Goal: Transaction & Acquisition: Download file/media

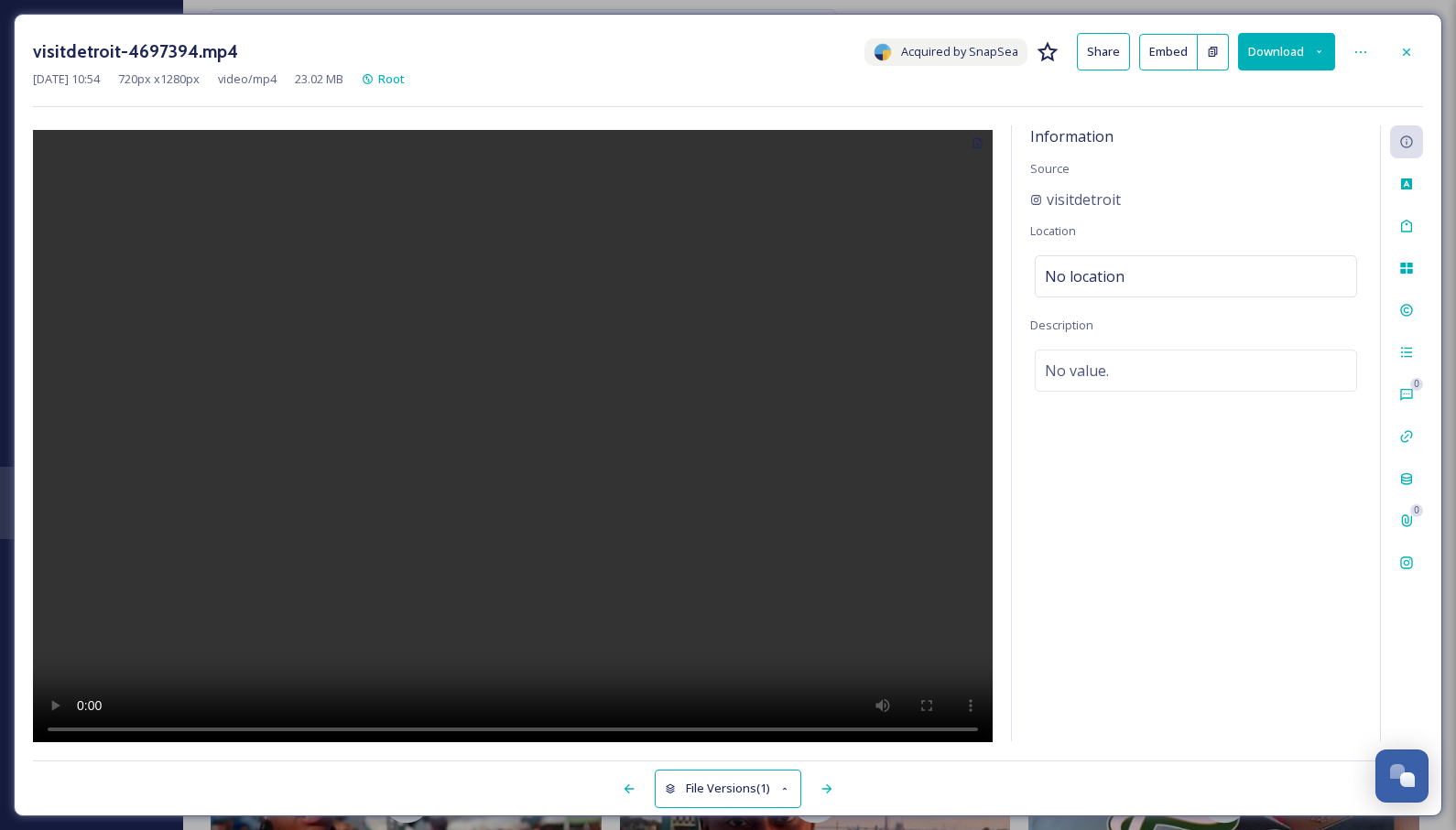
scroll to position [663, 0]
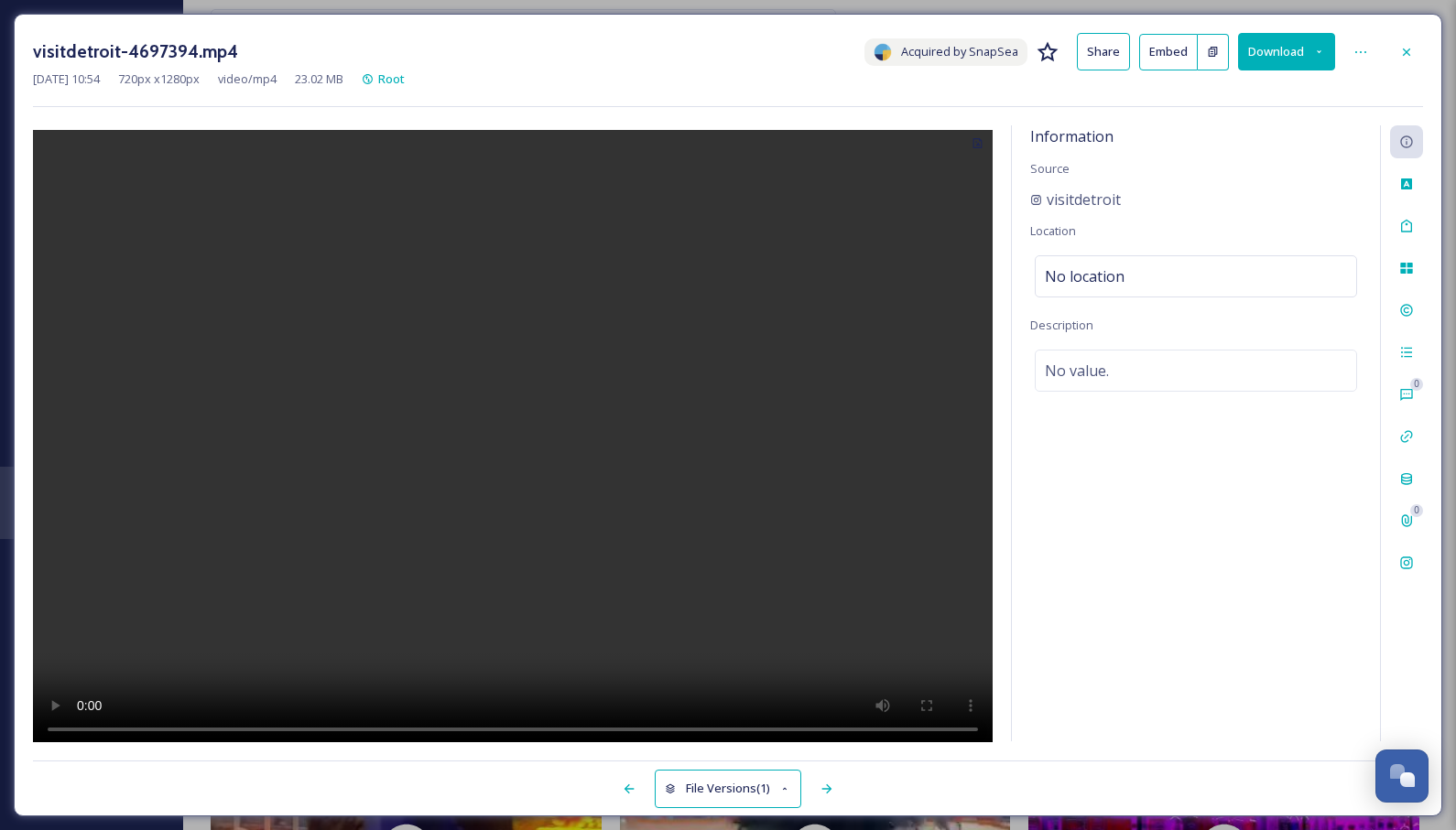
click at [100, 3] on div "visitdetroit-4697394.mp4 Acquired by SnapSea Share Embed Download [DATE] 10:54 …" at bounding box center [728, 415] width 1456 height 830
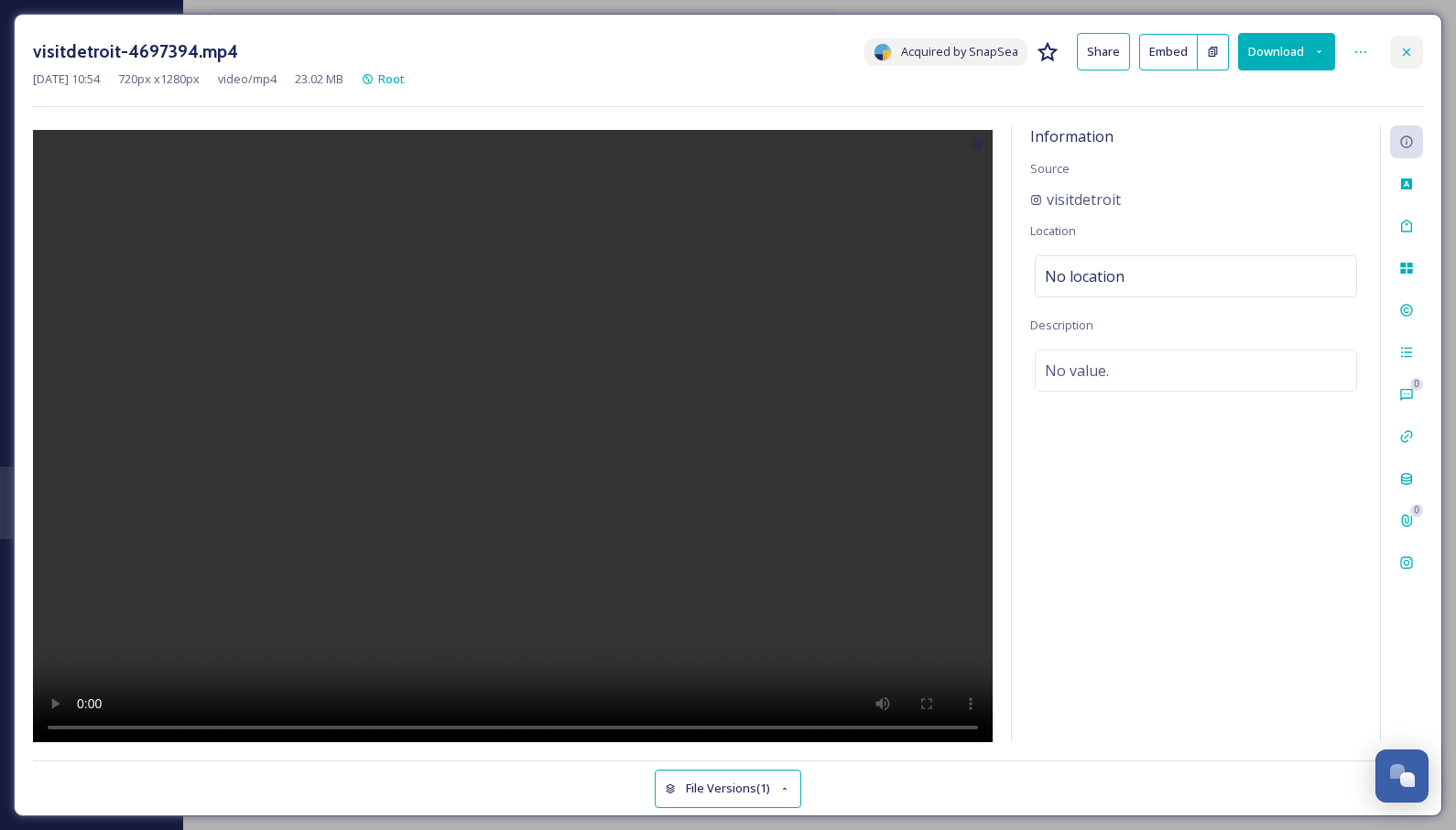
click at [1403, 48] on icon at bounding box center [1405, 51] width 15 height 15
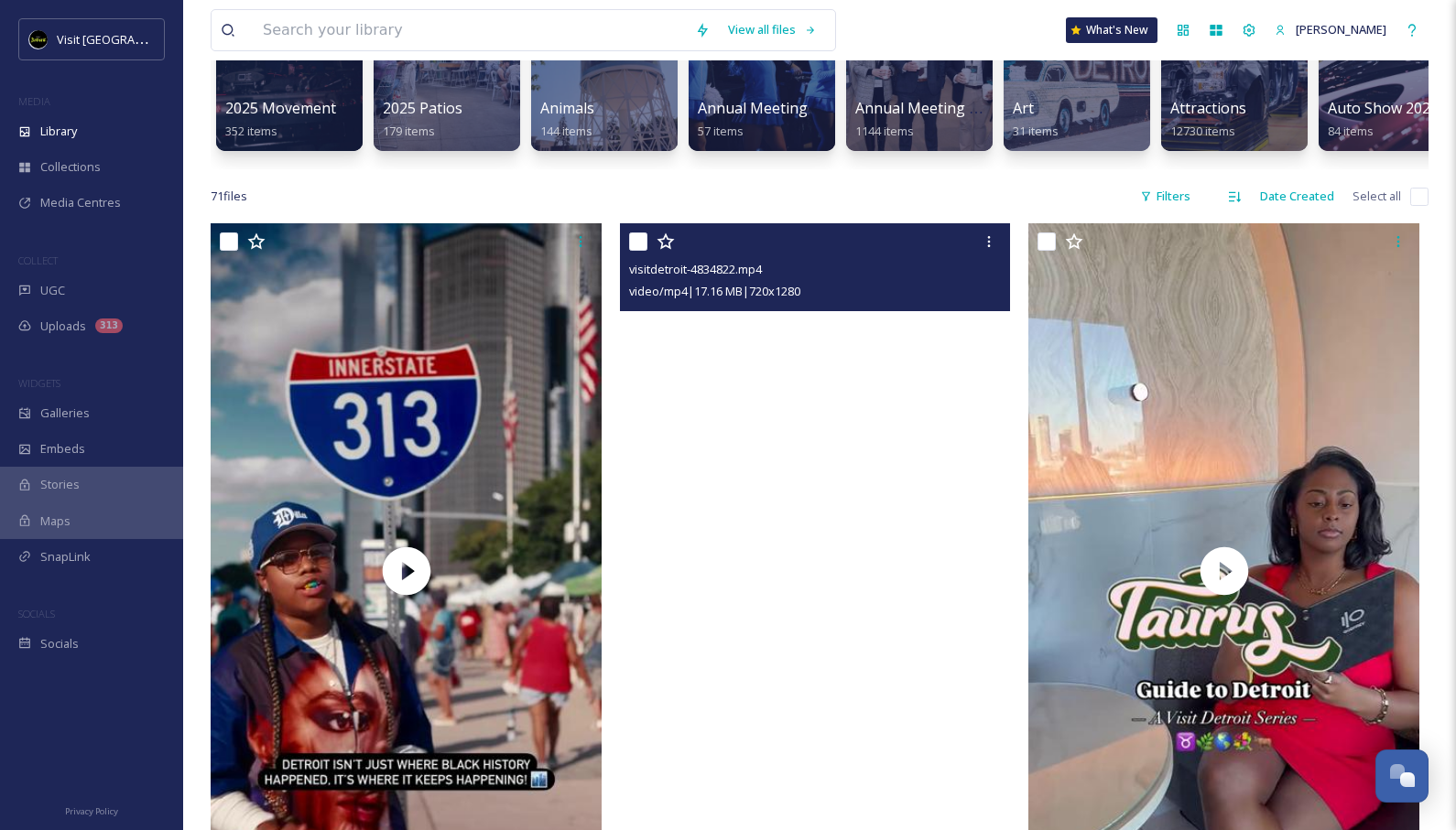
scroll to position [215, 0]
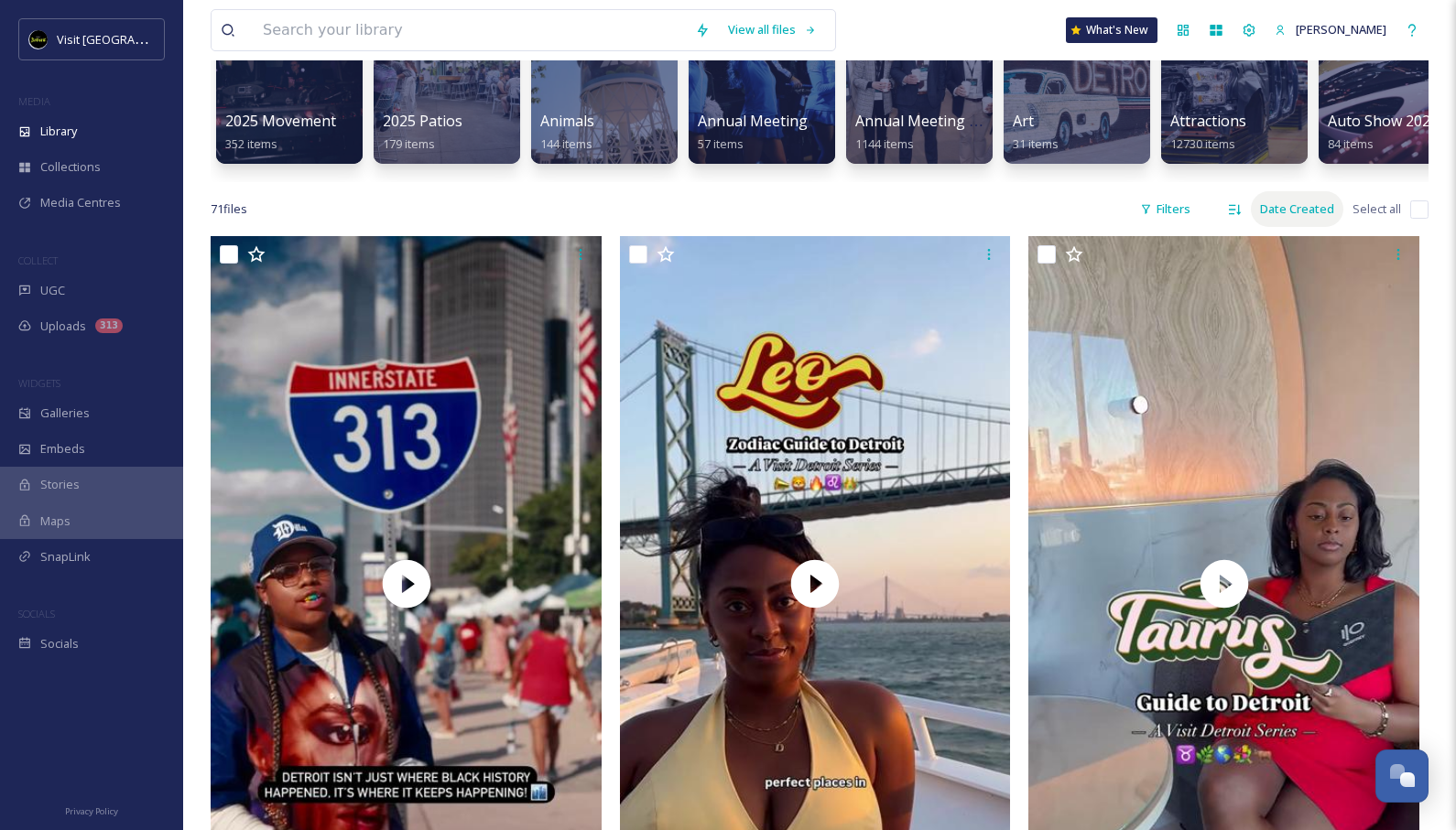
click at [1283, 207] on div "Date Created" at bounding box center [1296, 209] width 92 height 36
click at [1268, 282] on span "Date Created" at bounding box center [1291, 286] width 72 height 17
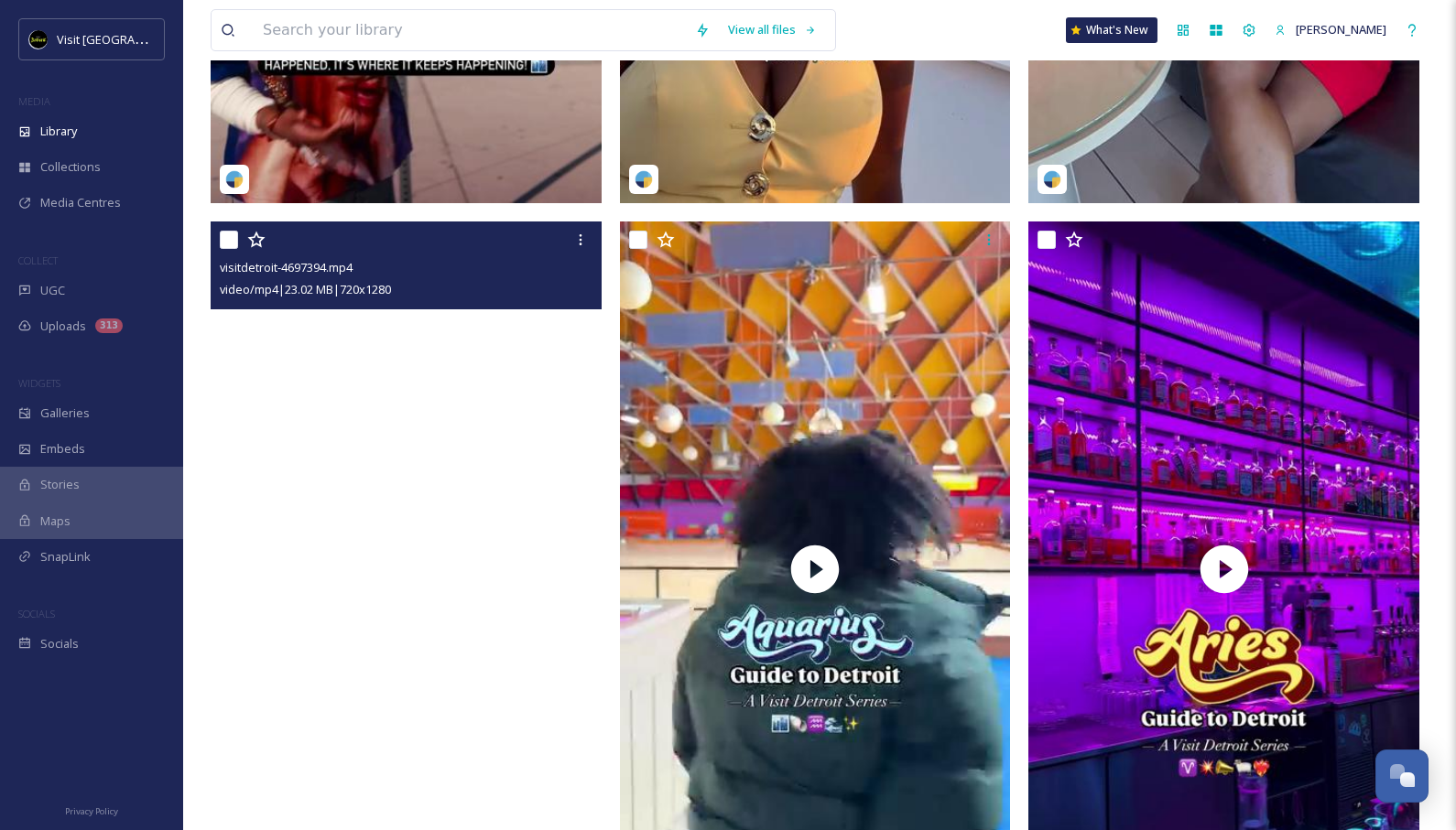
scroll to position [940, 0]
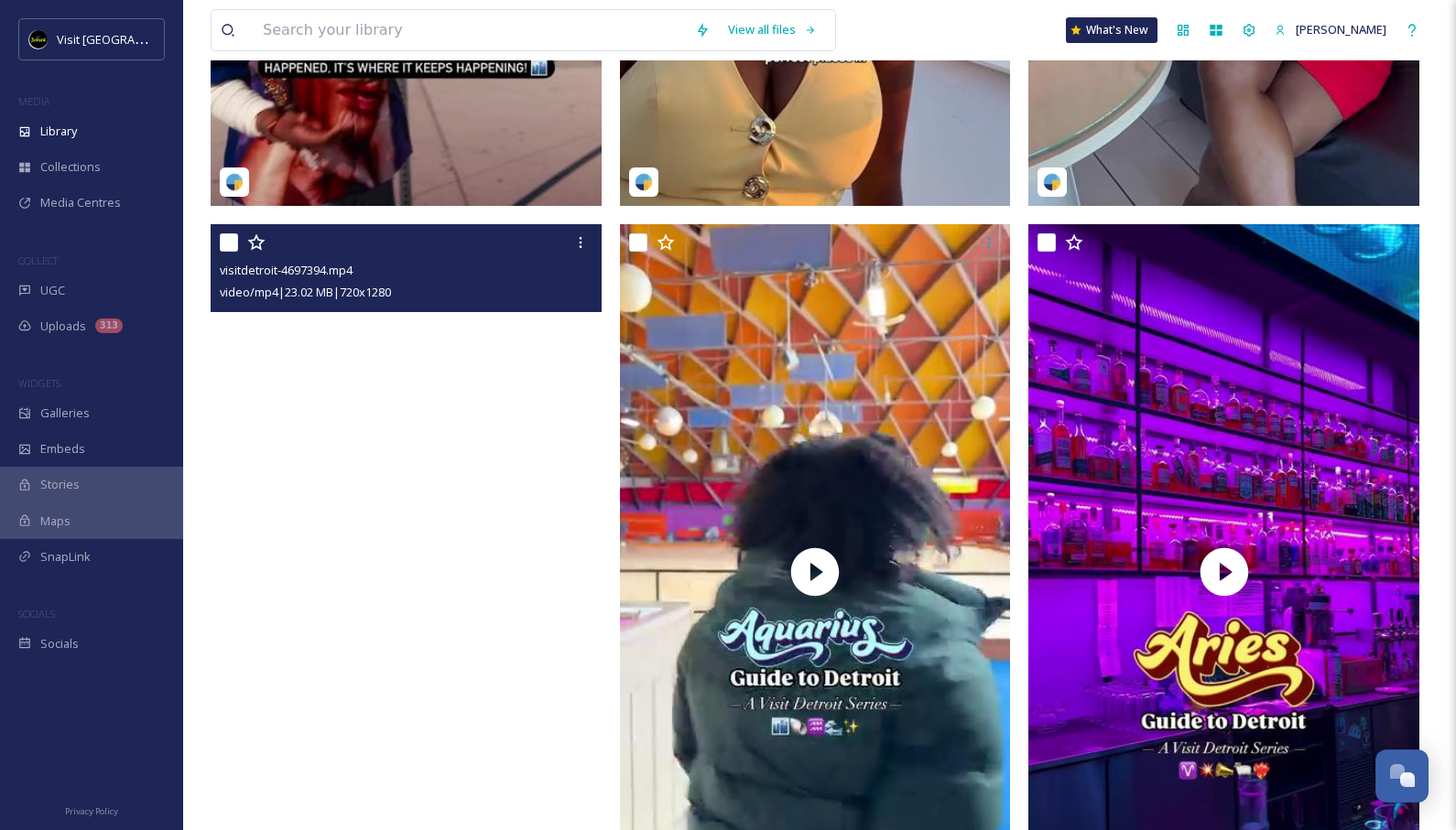
click at [489, 348] on video "visitdetroit-4697394.mp4" at bounding box center [406, 571] width 390 height 694
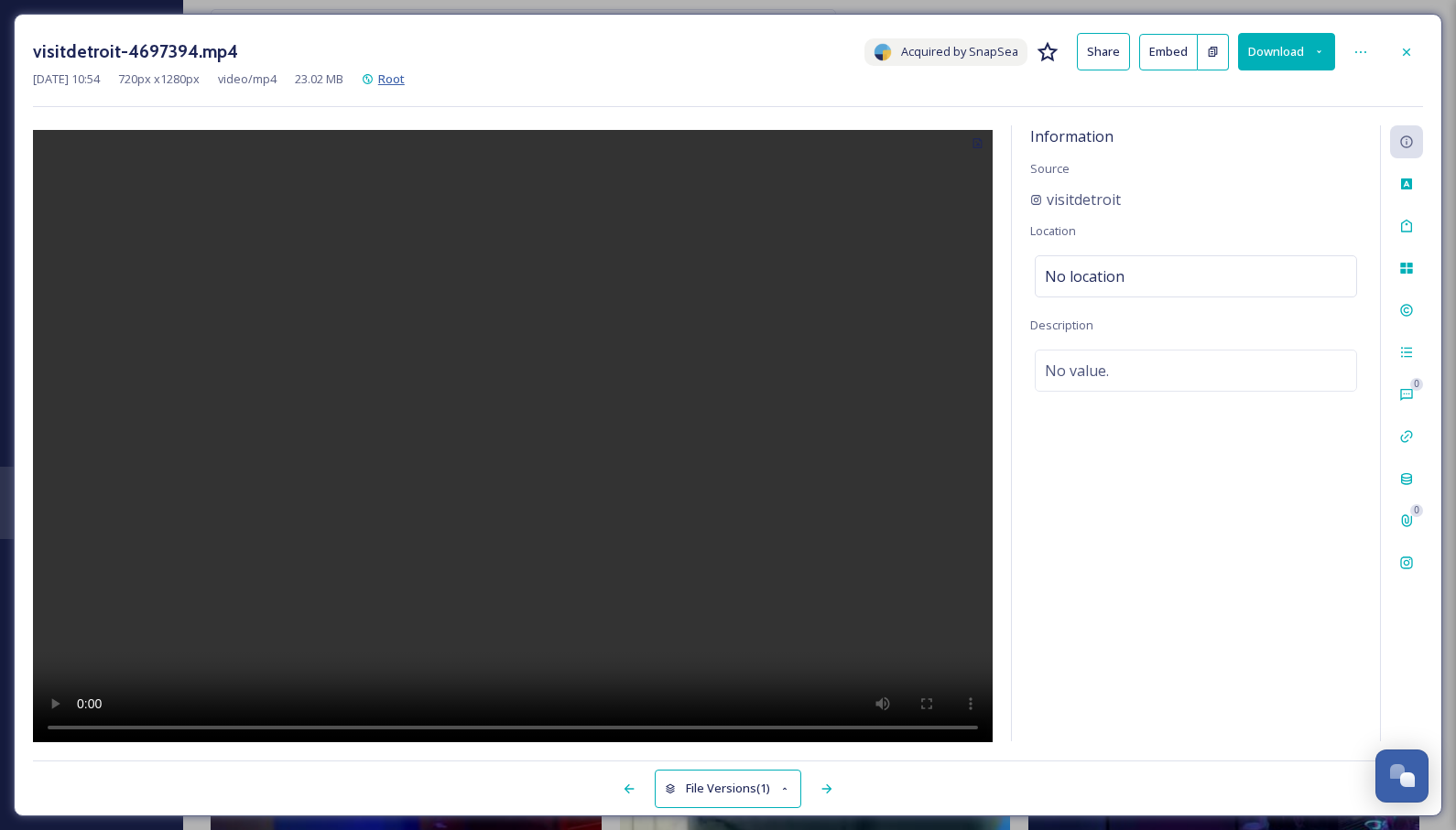
click at [405, 72] on span "Root" at bounding box center [390, 79] width 26 height 17
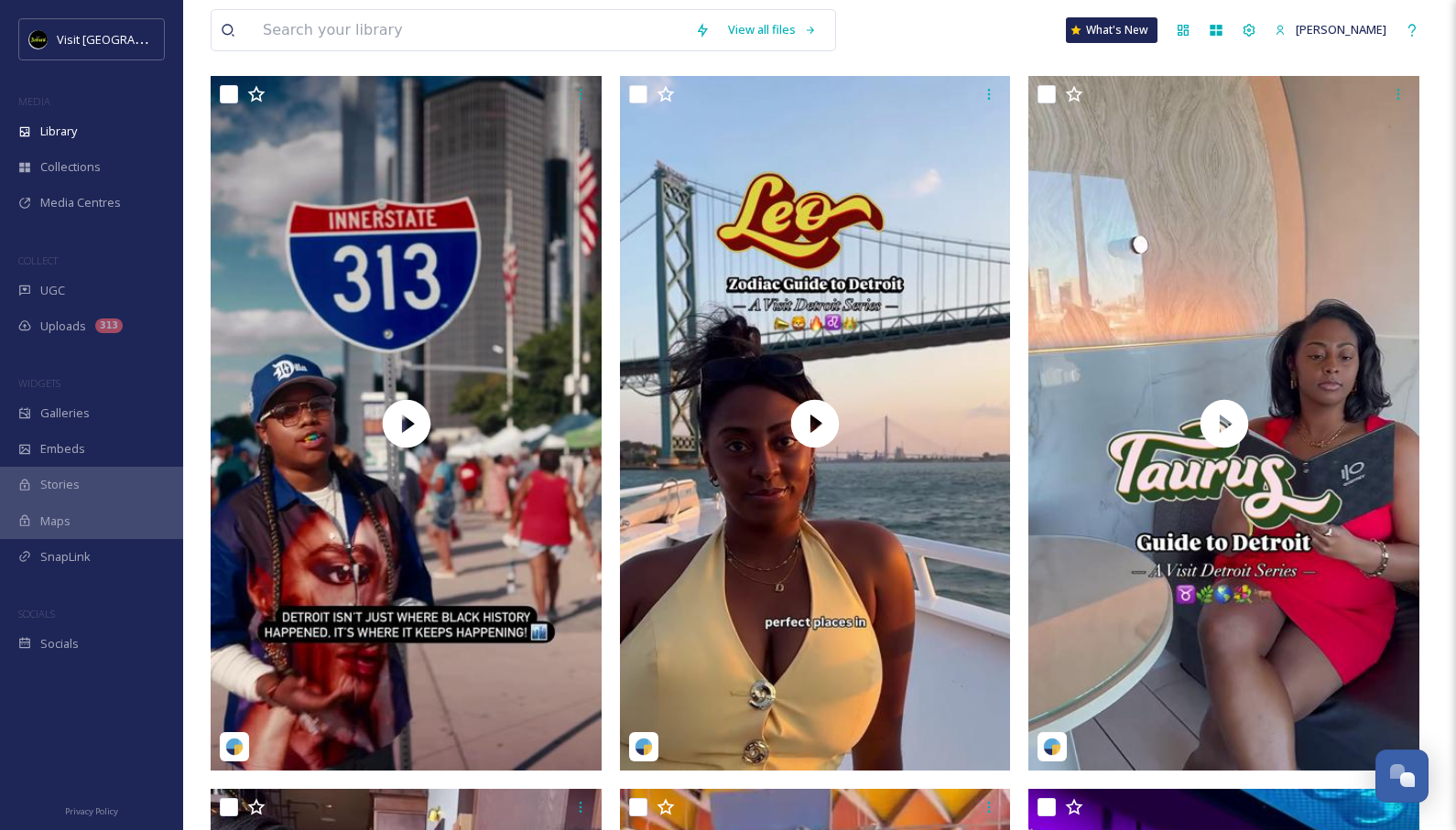
scroll to position [371, 0]
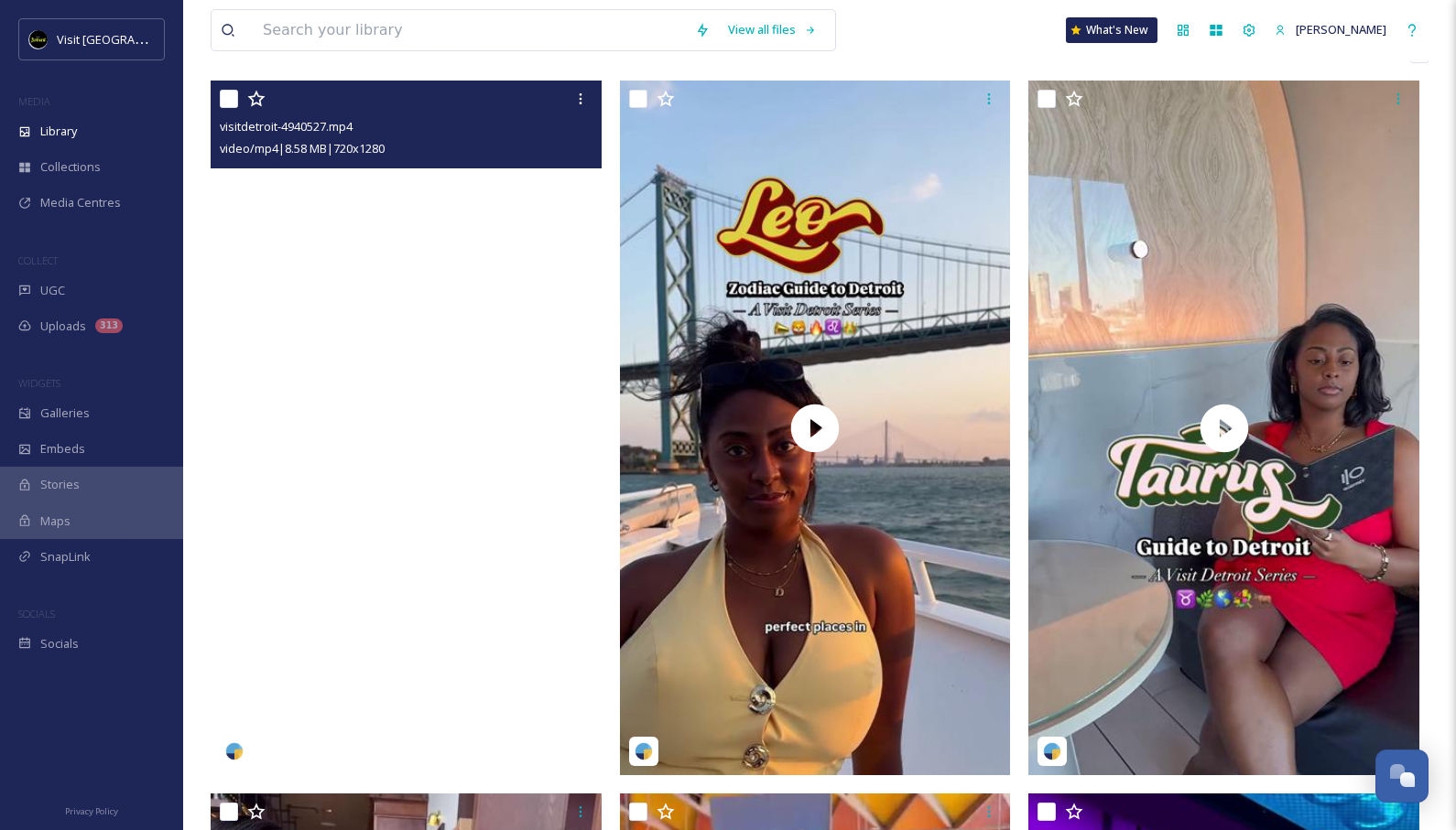
click at [396, 445] on video "visitdetroit-4940527.mp4" at bounding box center [406, 427] width 390 height 694
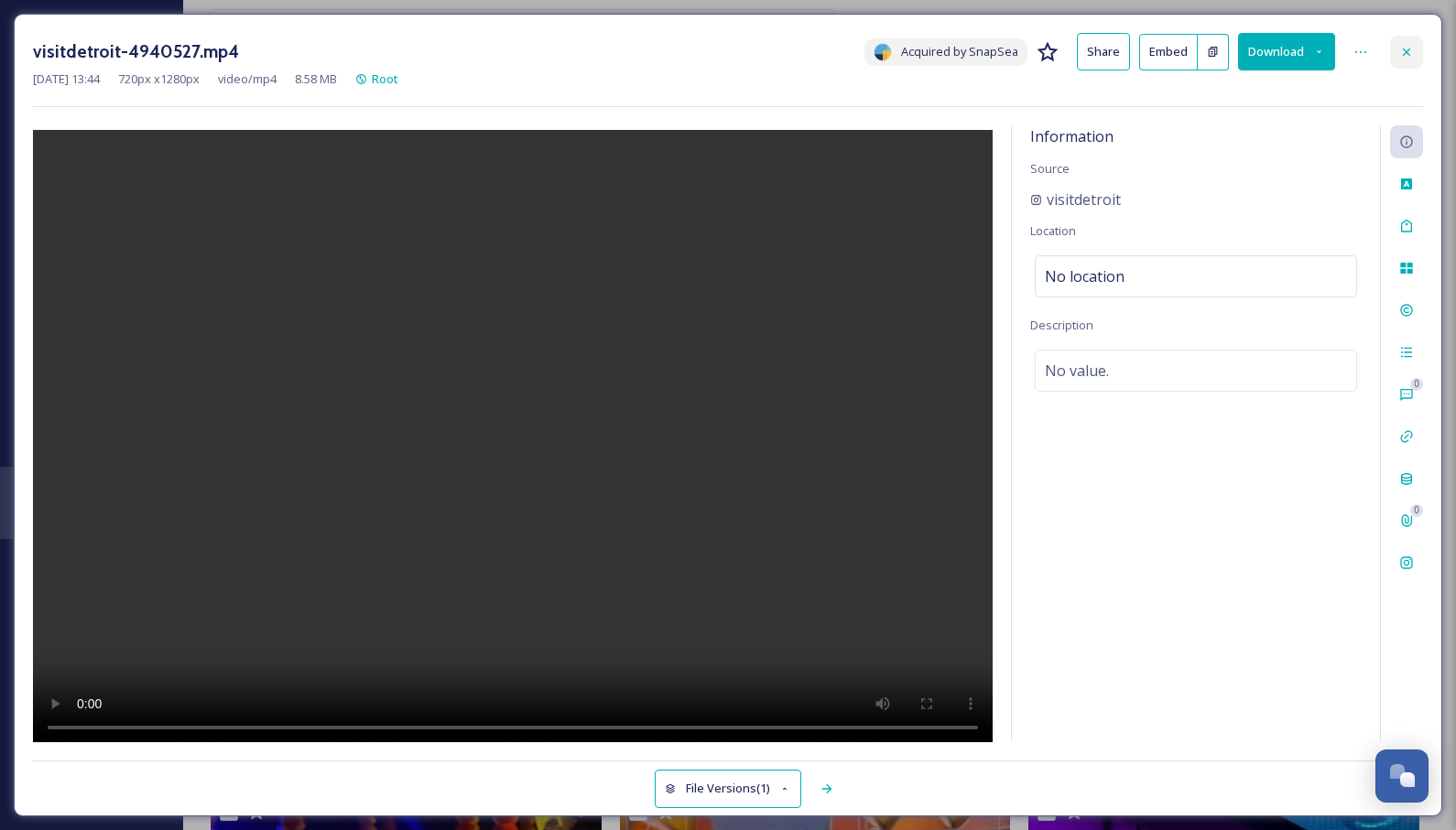
click at [1410, 54] on icon at bounding box center [1405, 51] width 15 height 15
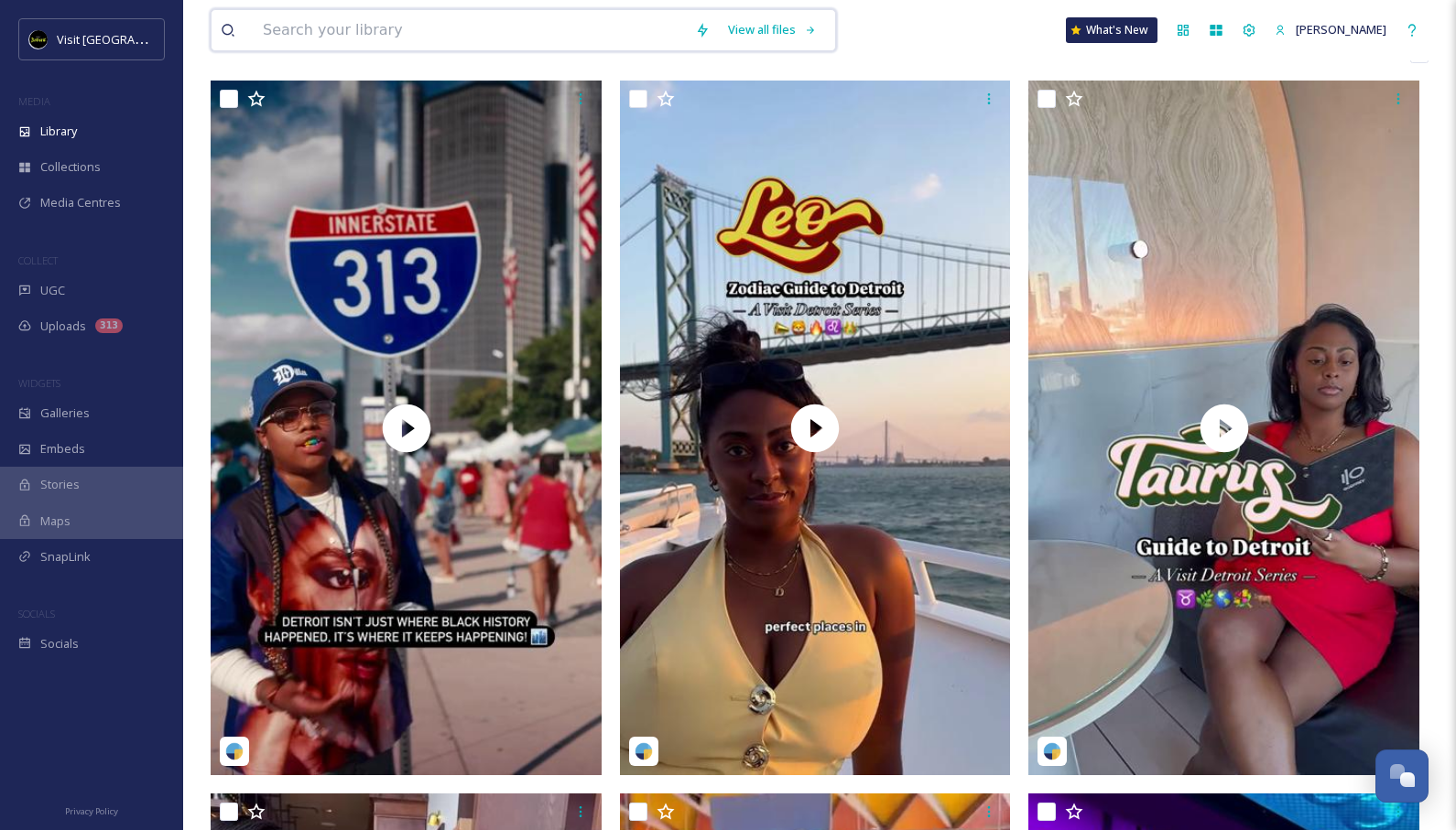
click at [608, 43] on input at bounding box center [469, 29] width 432 height 40
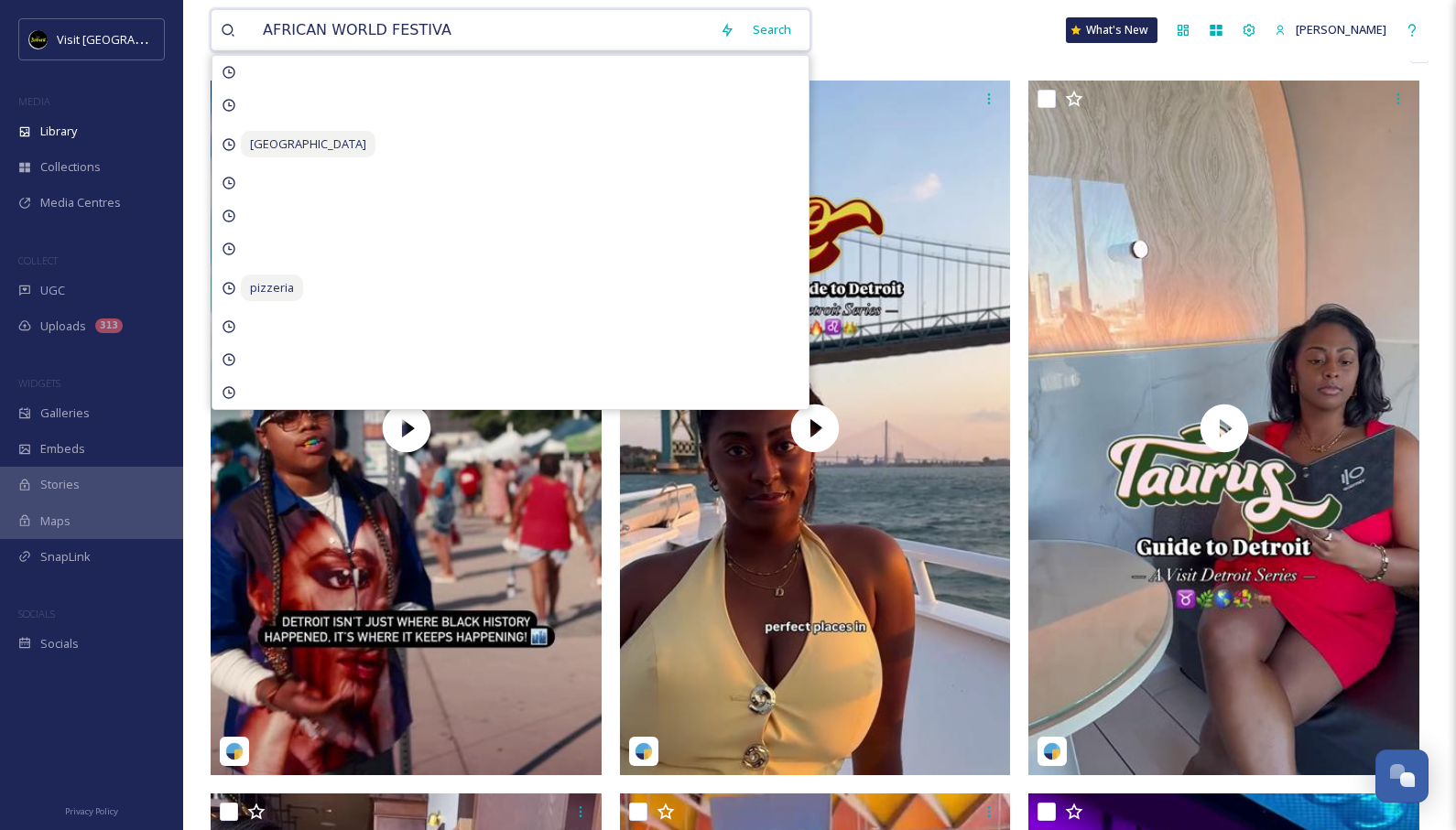
type input "AFRICAN WORLD FESTIVAL"
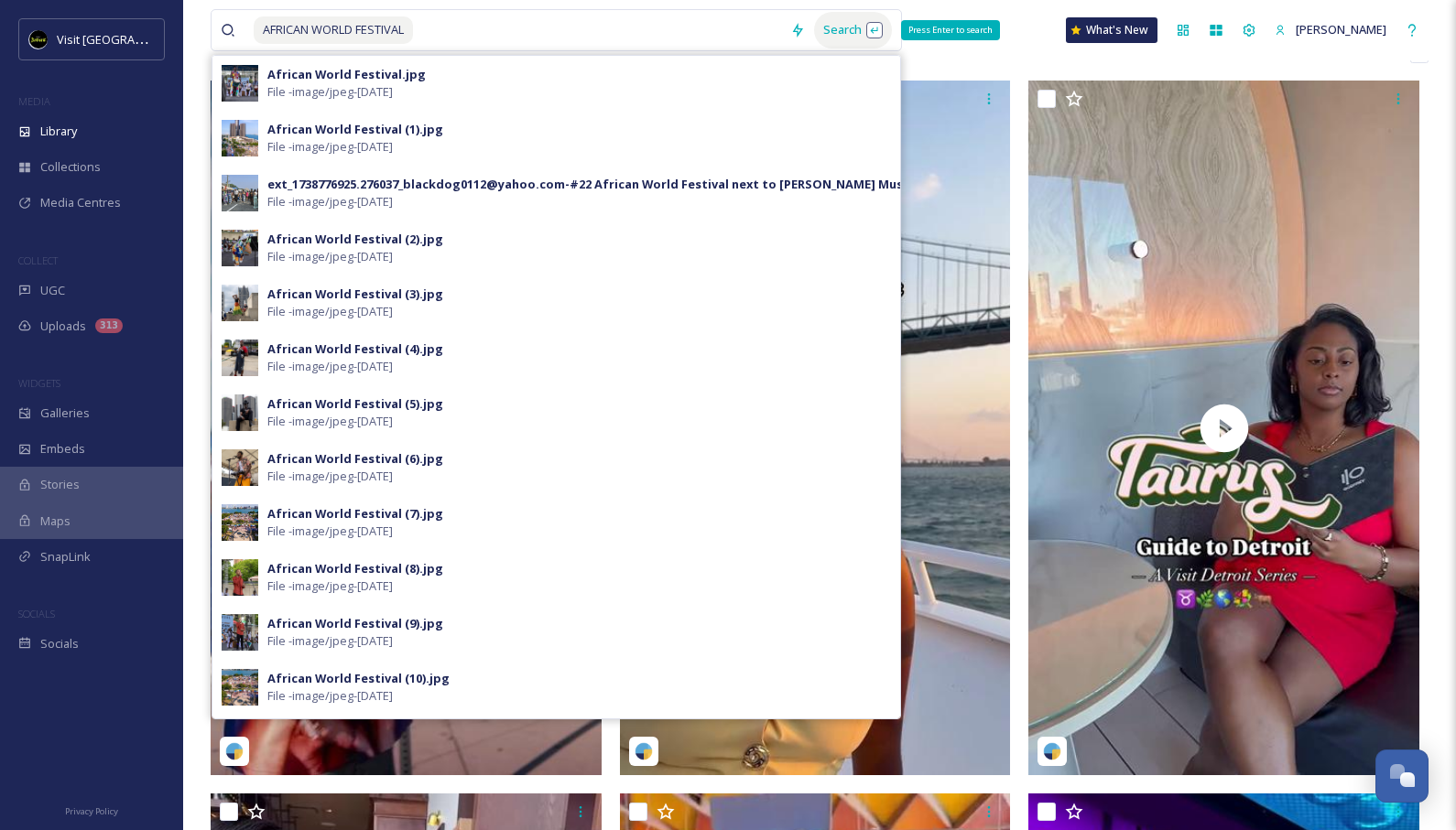
click at [825, 30] on div "Search Press Enter to search" at bounding box center [853, 29] width 78 height 36
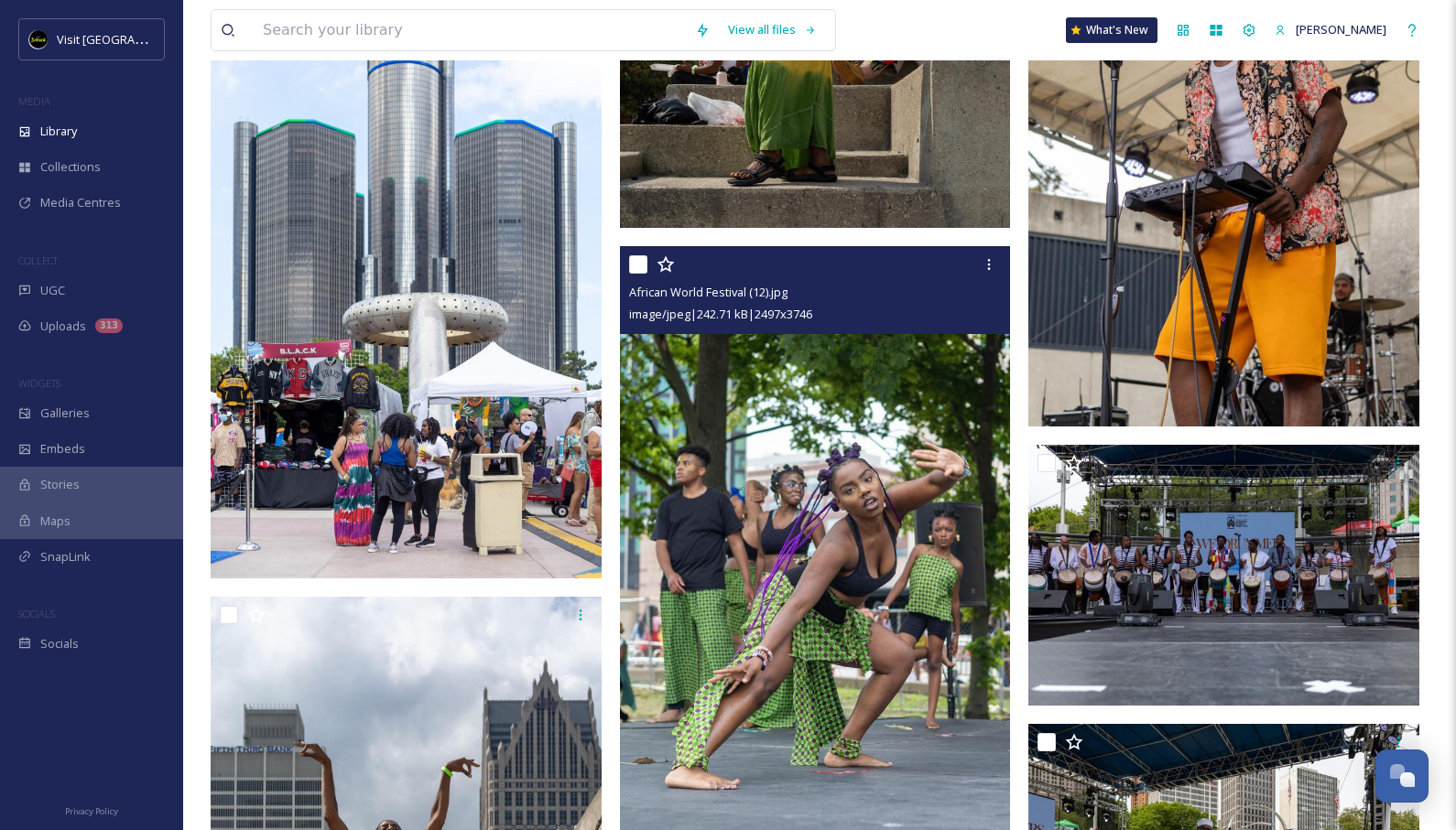
scroll to position [2556, 0]
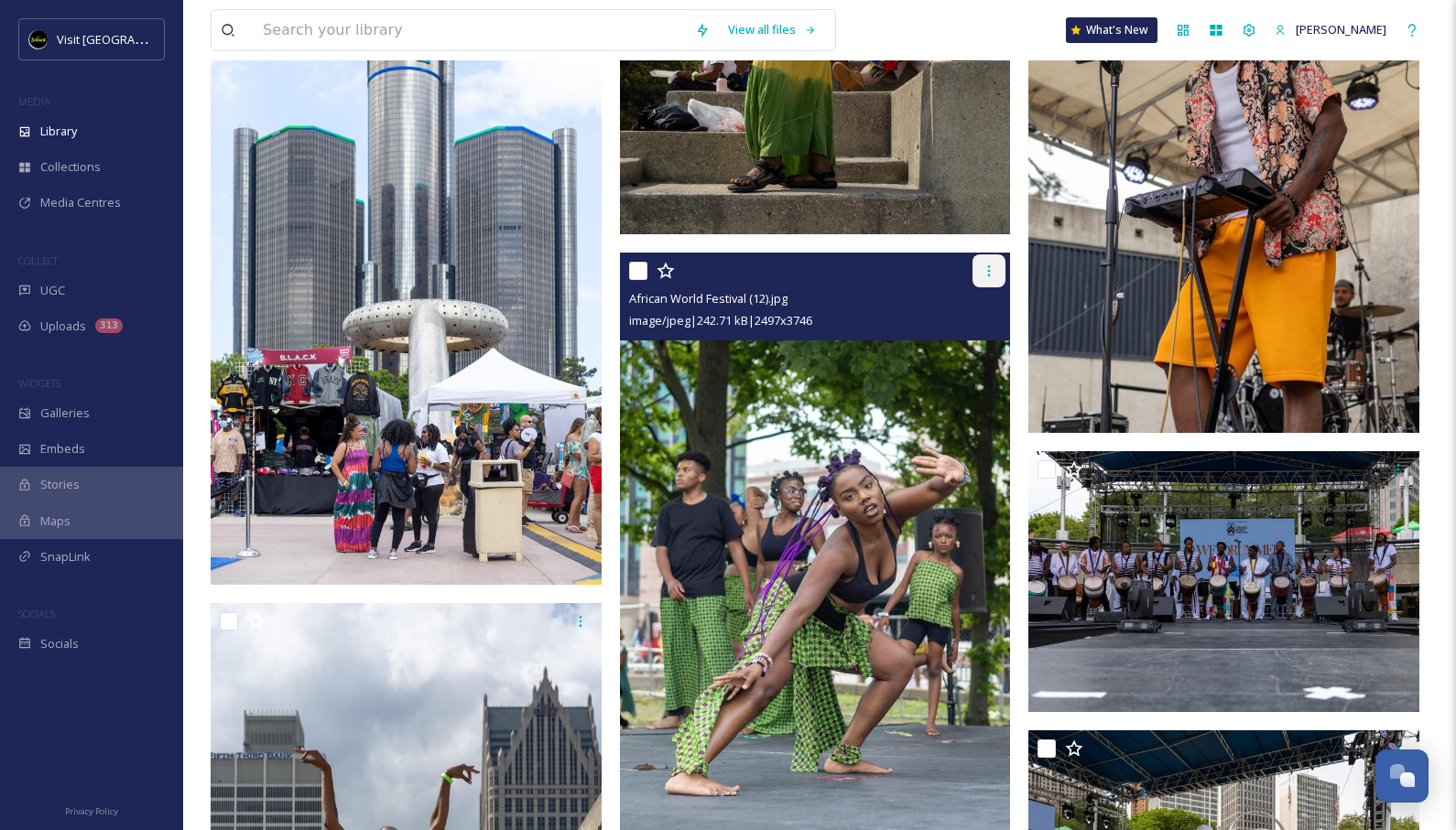
click at [988, 268] on icon at bounding box center [988, 270] width 15 height 15
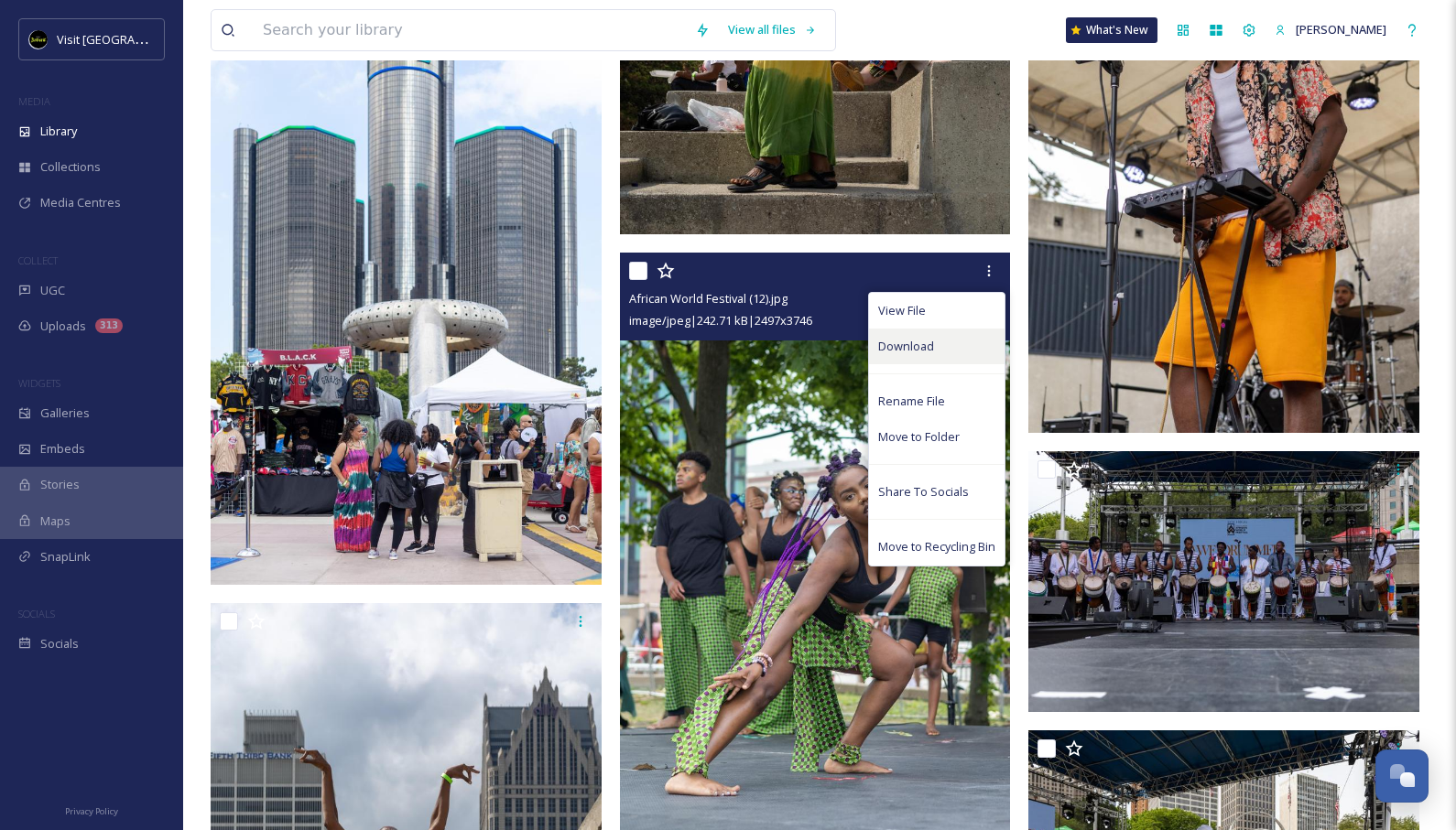
click at [927, 335] on div "Download" at bounding box center [935, 346] width 135 height 36
